Goal: Task Accomplishment & Management: Manage account settings

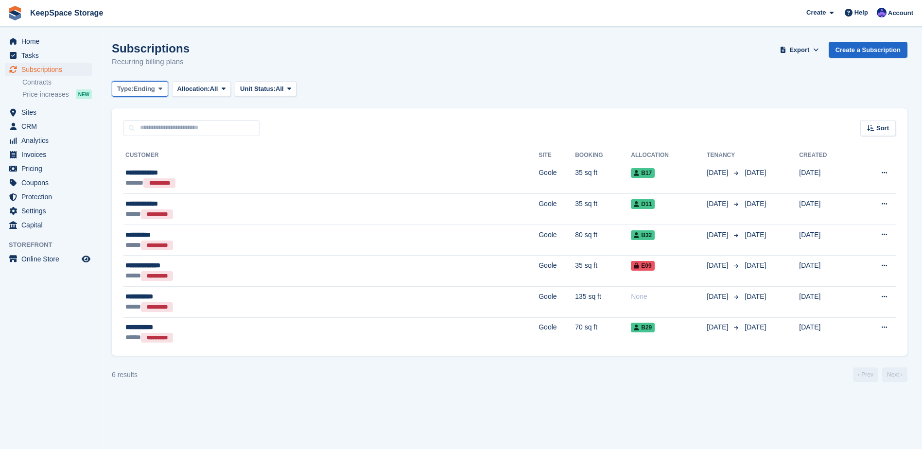
click at [147, 92] on span "Ending" at bounding box center [144, 89] width 21 height 10
click at [145, 128] on link "Upcoming" at bounding box center [158, 128] width 85 height 17
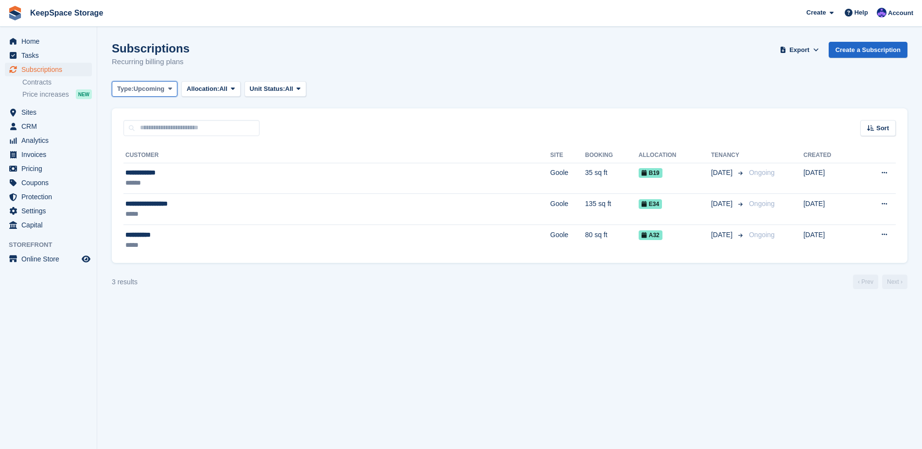
click at [141, 93] on span "Upcoming" at bounding box center [149, 89] width 31 height 10
click at [133, 120] on link "All" at bounding box center [158, 111] width 85 height 17
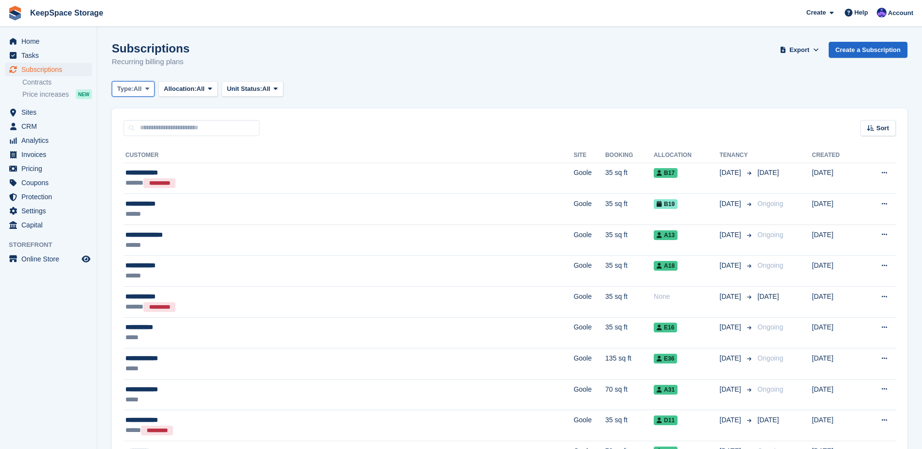
click at [148, 94] on button "Type: All" at bounding box center [133, 89] width 43 height 16
click at [145, 174] on link "Ending" at bounding box center [158, 181] width 85 height 17
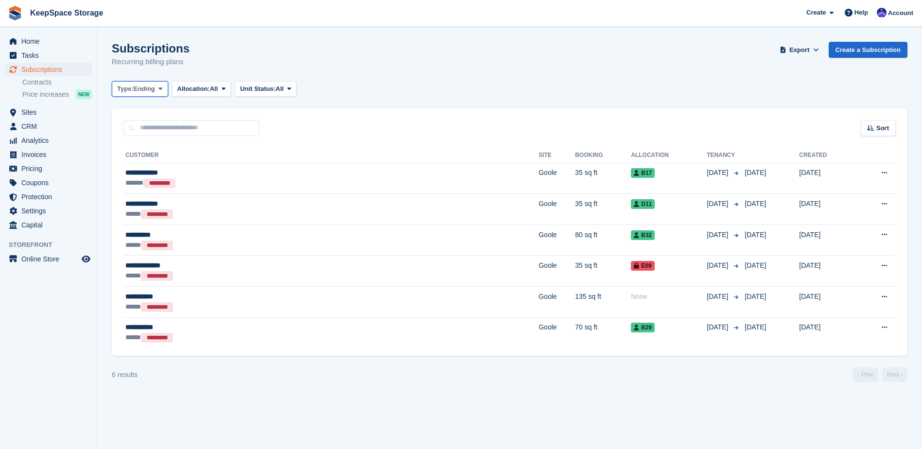
click at [137, 86] on span "Ending" at bounding box center [144, 89] width 21 height 10
click at [163, 125] on link "Upcoming" at bounding box center [158, 128] width 85 height 17
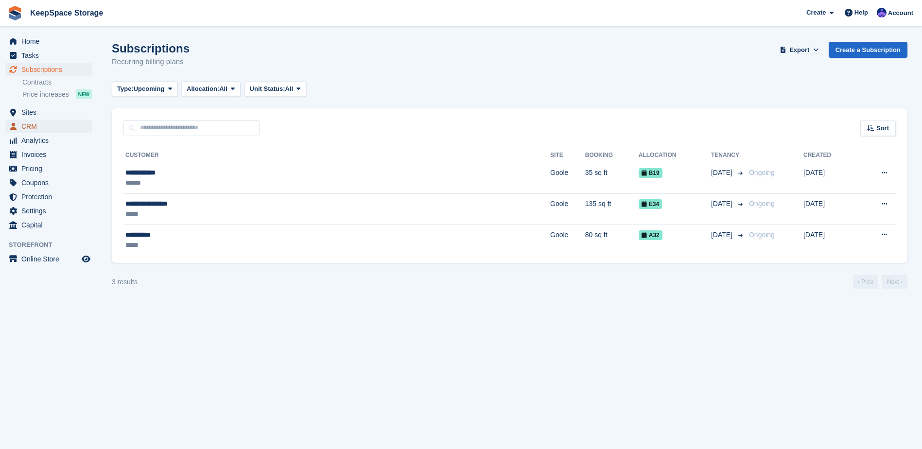
click at [37, 127] on span "CRM" at bounding box center [50, 127] width 58 height 14
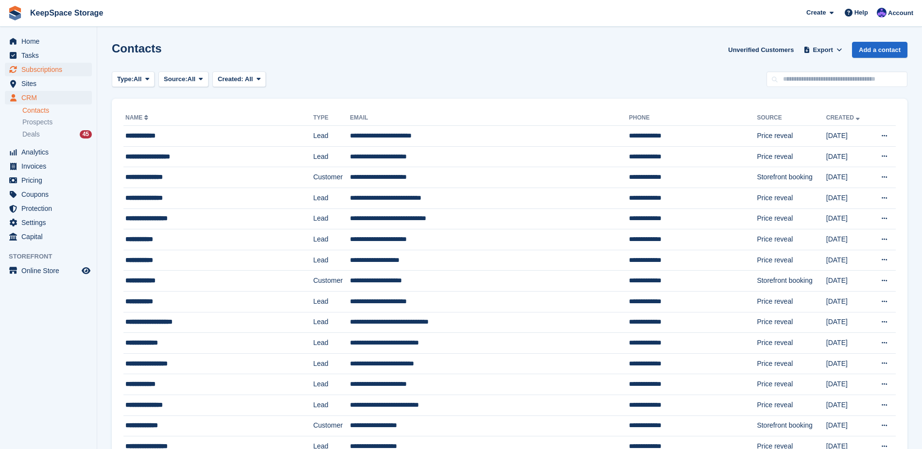
click at [56, 70] on span "Subscriptions" at bounding box center [50, 70] width 58 height 14
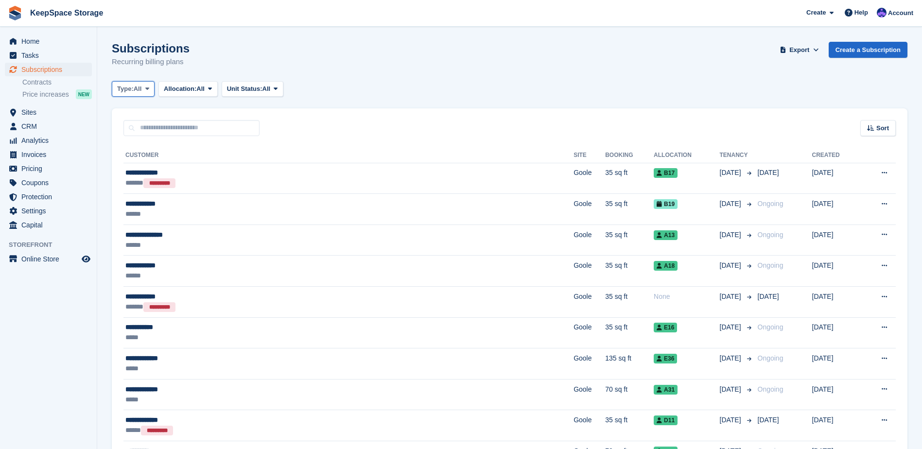
click at [137, 93] on span "All" at bounding box center [138, 89] width 8 height 10
click at [146, 130] on link "Upcoming" at bounding box center [158, 128] width 85 height 17
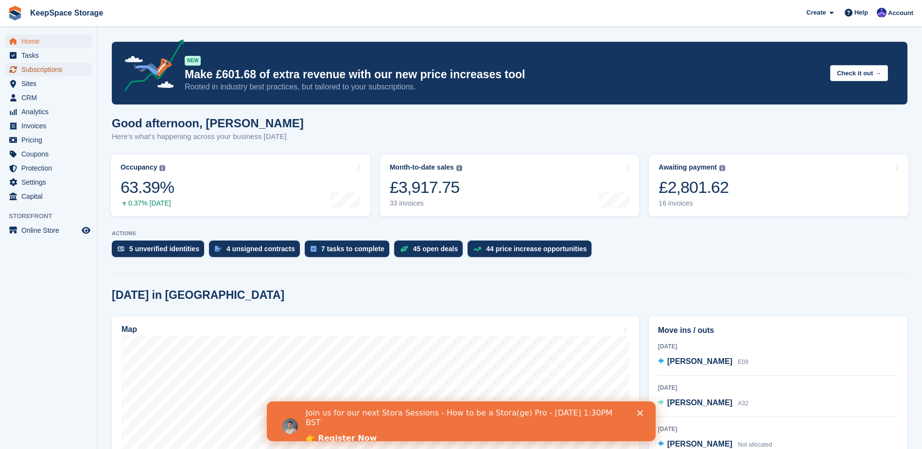
click at [59, 71] on span "Subscriptions" at bounding box center [50, 70] width 58 height 14
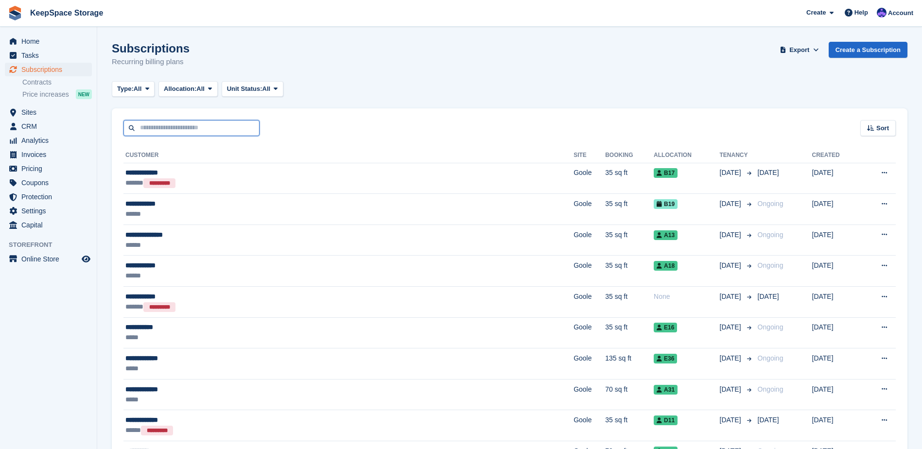
click at [227, 124] on input "text" at bounding box center [191, 128] width 136 height 16
type input "******"
